Goal: Information Seeking & Learning: Find specific page/section

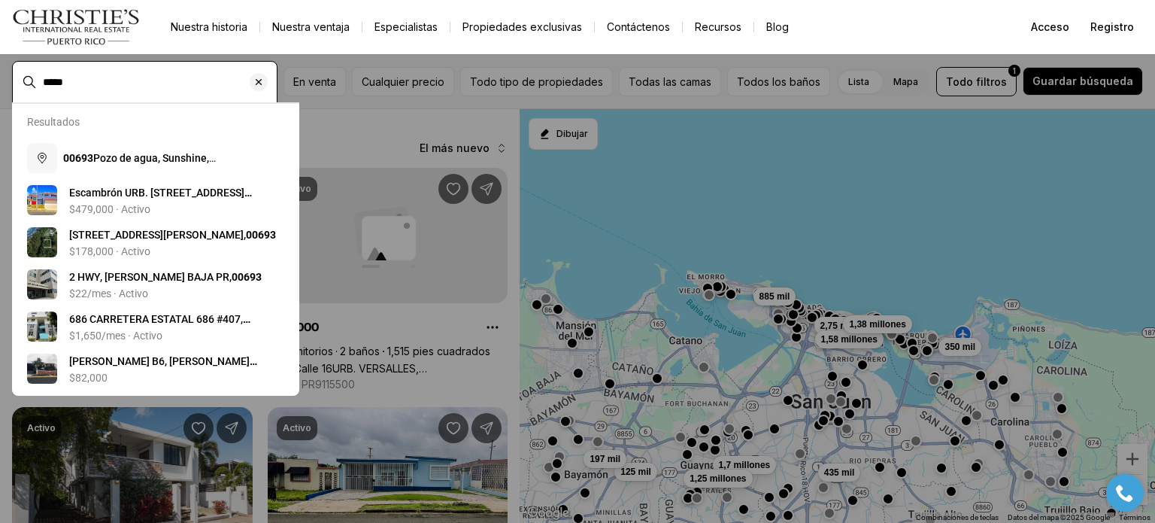
type input "*****"
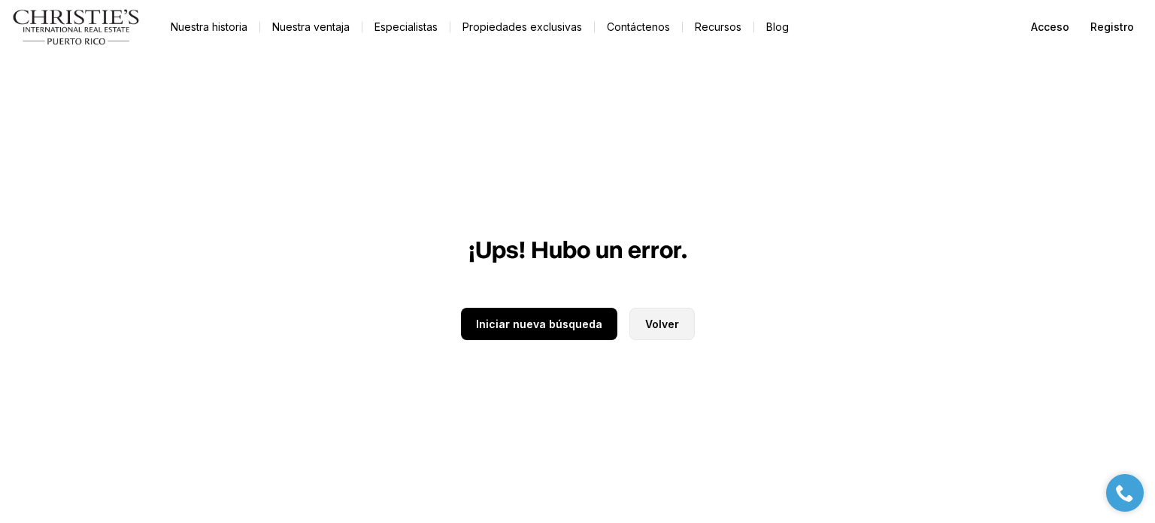
click at [665, 327] on font "Volver" at bounding box center [662, 323] width 34 height 13
